Goal: Task Accomplishment & Management: Complete application form

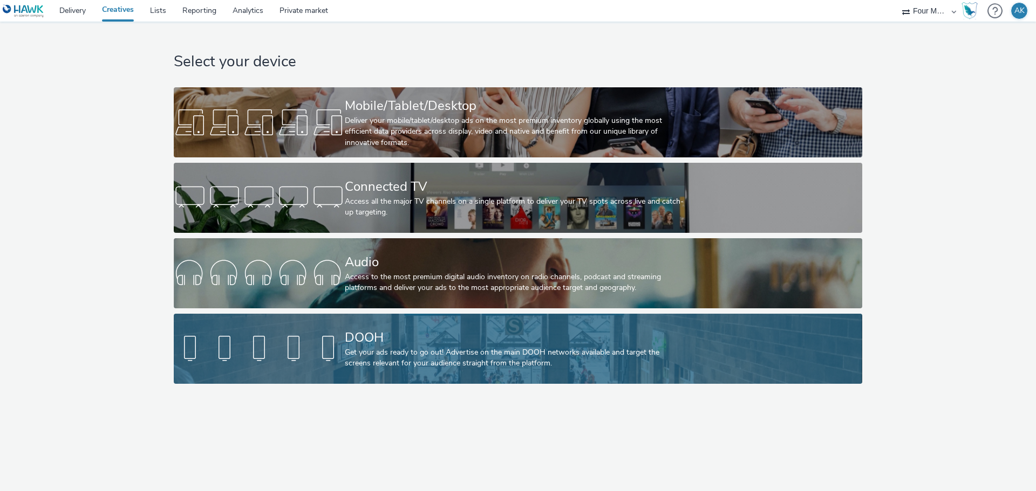
click at [386, 349] on div "Get your ads ready to go out! Advertise on the main DOOH networks available and…" at bounding box center [516, 358] width 342 height 22
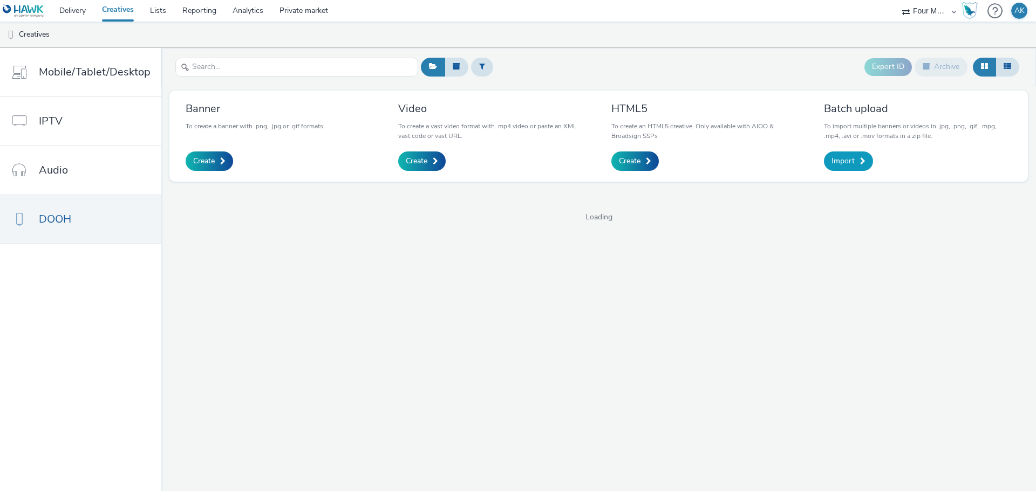
click at [855, 164] on link "Import" at bounding box center [848, 161] width 49 height 19
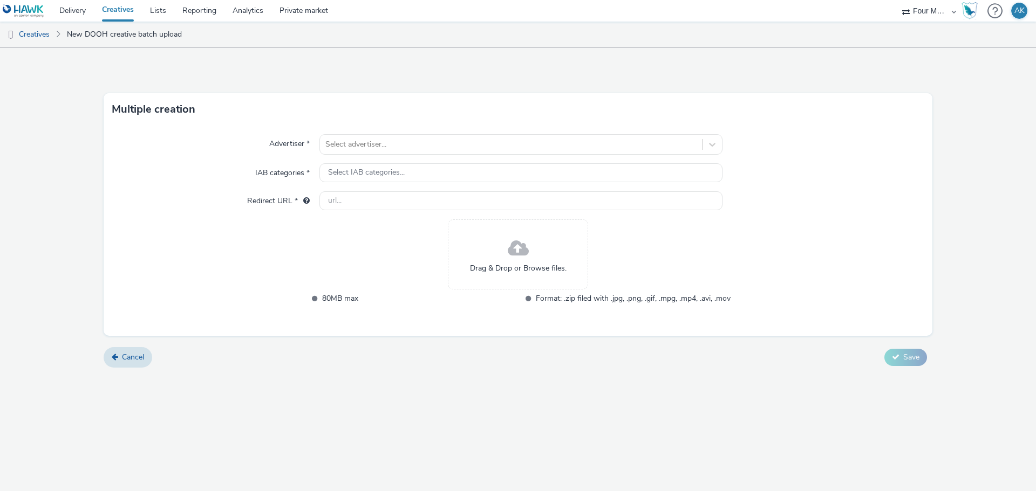
click at [518, 256] on span at bounding box center [518, 249] width 21 height 29
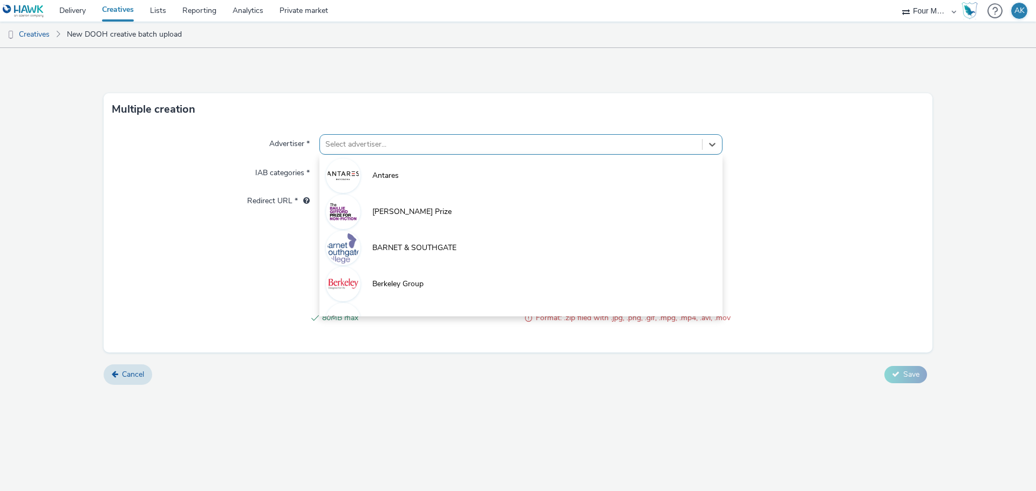
click at [481, 150] on div at bounding box center [510, 144] width 371 height 13
type input "sa"
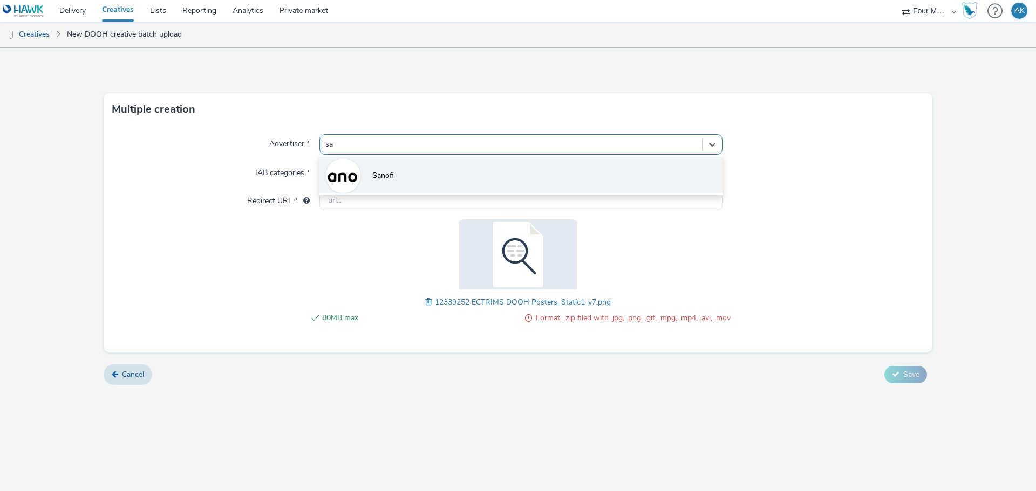
click at [411, 176] on li "Sanofi" at bounding box center [520, 175] width 403 height 36
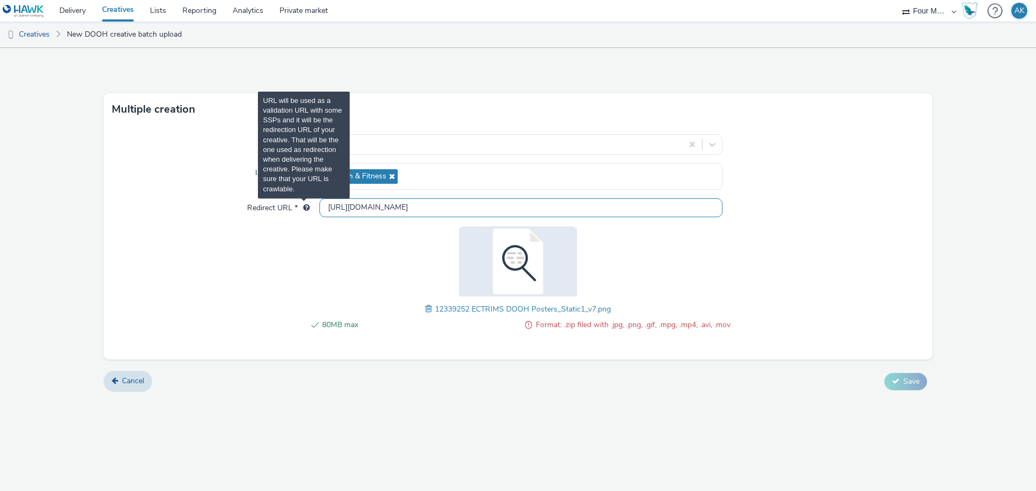
drag, startPoint x: 346, startPoint y: 208, endPoint x: 303, endPoint y: 208, distance: 42.6
click at [303, 208] on div "Redirect URL * [URL][DOMAIN_NAME]" at bounding box center [517, 207] width 811 height 19
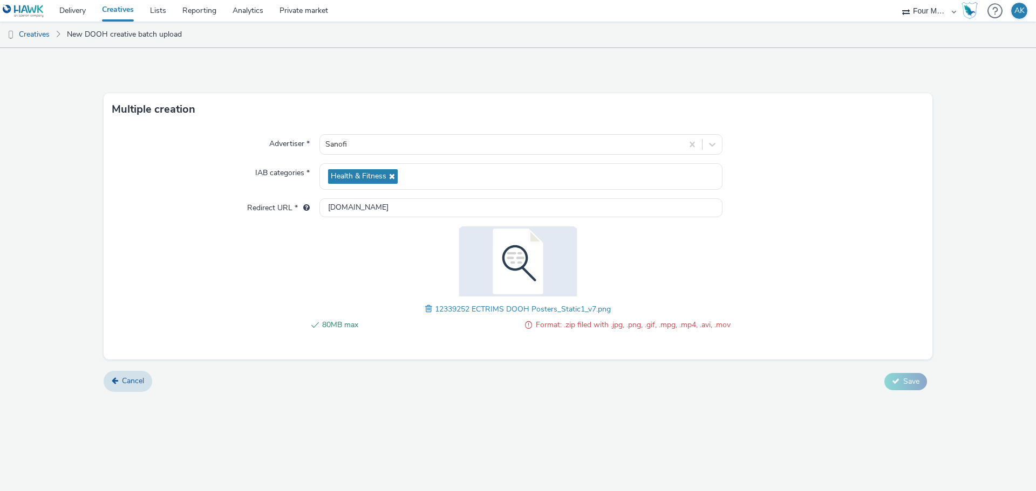
click at [256, 256] on div "Advertiser * Sanofi IAB categories * Health & Fitness Redirect URL * [DOMAIN_NA…" at bounding box center [518, 243] width 828 height 234
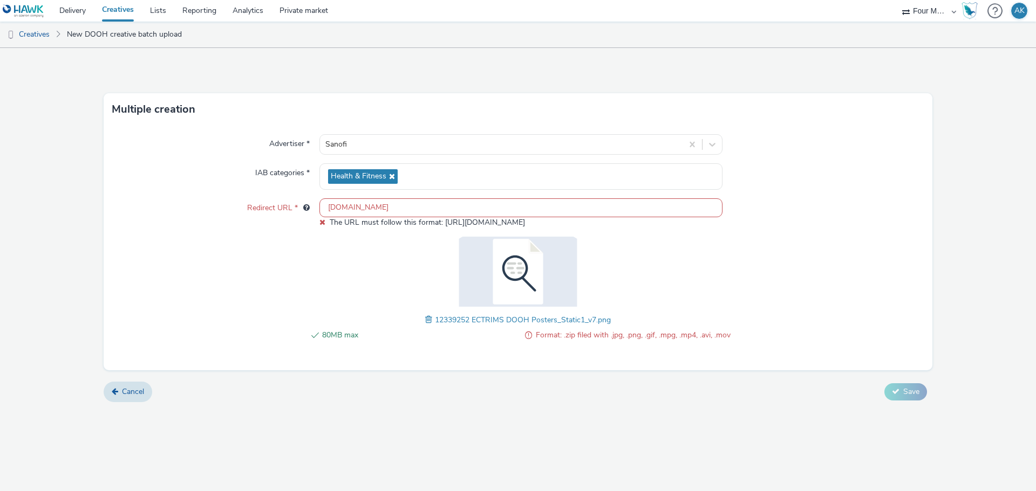
click at [323, 210] on input "[DOMAIN_NAME]" at bounding box center [520, 207] width 403 height 19
click at [320, 245] on div "80MB max Format: .zip filed with .jpg, .png, .gif, .mpg, .mp4, .avi, .mov 12339…" at bounding box center [518, 295] width 424 height 116
drag, startPoint x: 349, startPoint y: 207, endPoint x: 205, endPoint y: 207, distance: 144.5
click at [205, 207] on div "Redirect URL * [DOMAIN_NAME] The URL must follow this format: [URL][DOMAIN_NAME]" at bounding box center [517, 213] width 811 height 30
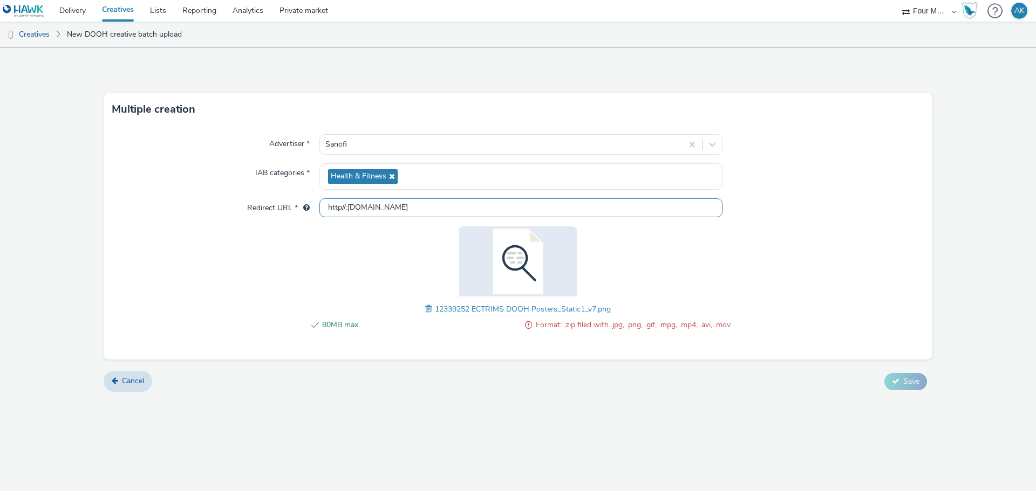
click at [438, 205] on input "http//:[DOMAIN_NAME]" at bounding box center [520, 207] width 403 height 19
click at [340, 207] on input "http//:[DOMAIN_NAME]" at bounding box center [520, 207] width 403 height 19
click at [430, 209] on input "https//:[DOMAIN_NAME]" at bounding box center [520, 207] width 403 height 19
click at [416, 239] on div "80MB max Format: .zip filed with .jpg, .png, .gif, .mpg, .mp4, .avi, .mov 12339…" at bounding box center [518, 285] width 424 height 116
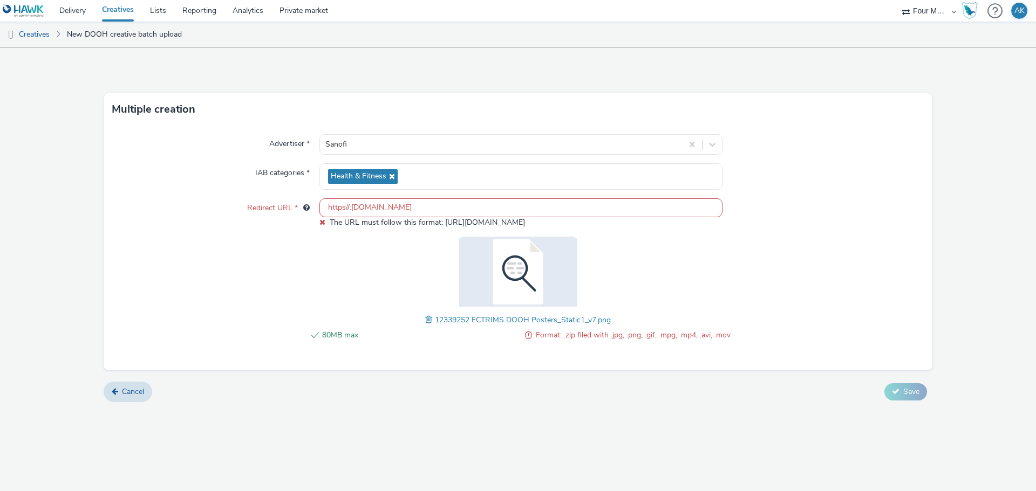
click at [346, 208] on input "https//:[DOMAIN_NAME]" at bounding box center [520, 207] width 403 height 19
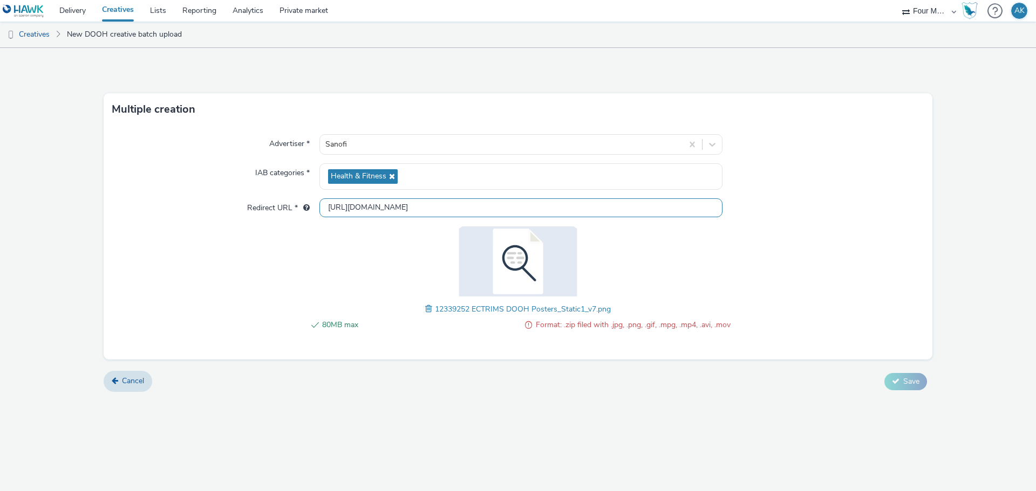
type input "[URL][DOMAIN_NAME]"
click at [363, 247] on div "80MB max Format: .zip filed with .jpg, .png, .gif, .mpg, .mp4, .avi, .mov 12339…" at bounding box center [518, 285] width 424 height 116
click at [753, 241] on div "Advertiser * Sanofi IAB categories * Health & Fitness Redirect URL * [URL][DOMA…" at bounding box center [518, 243] width 828 height 234
click at [692, 269] on div "80MB max Format: .zip filed with .jpg, .png, .gif, .mpg, .mp4, .avi, .mov 12339…" at bounding box center [518, 285] width 424 height 116
